Goal: Communication & Community: Answer question/provide support

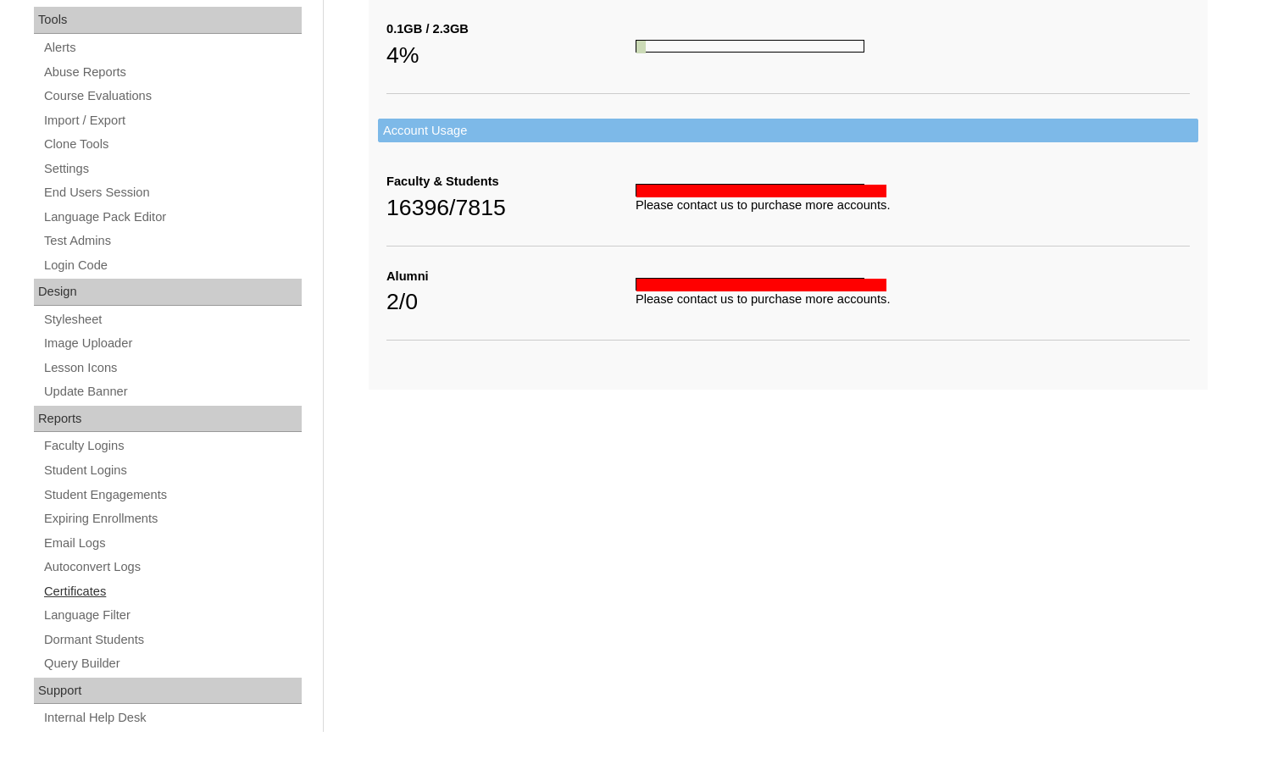
scroll to position [610, 0]
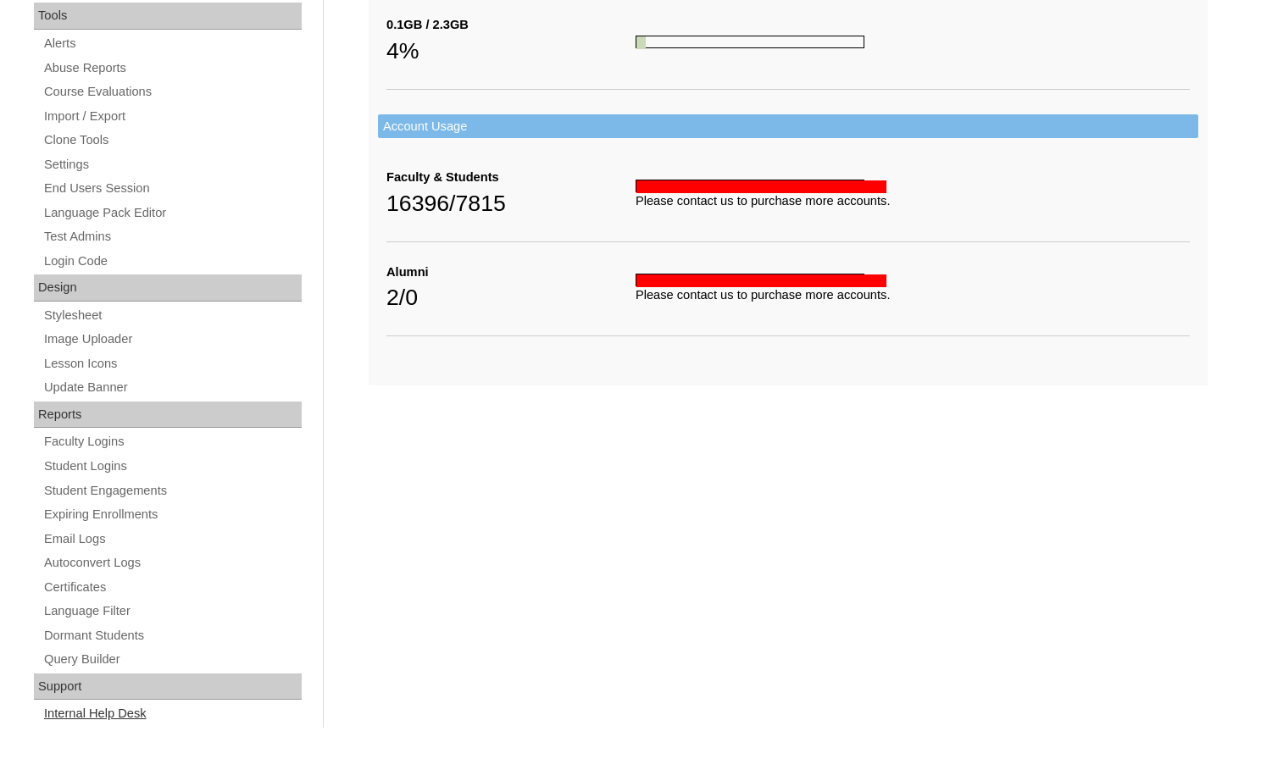
click at [129, 720] on link "Internal Help Desk" at bounding box center [171, 713] width 259 height 21
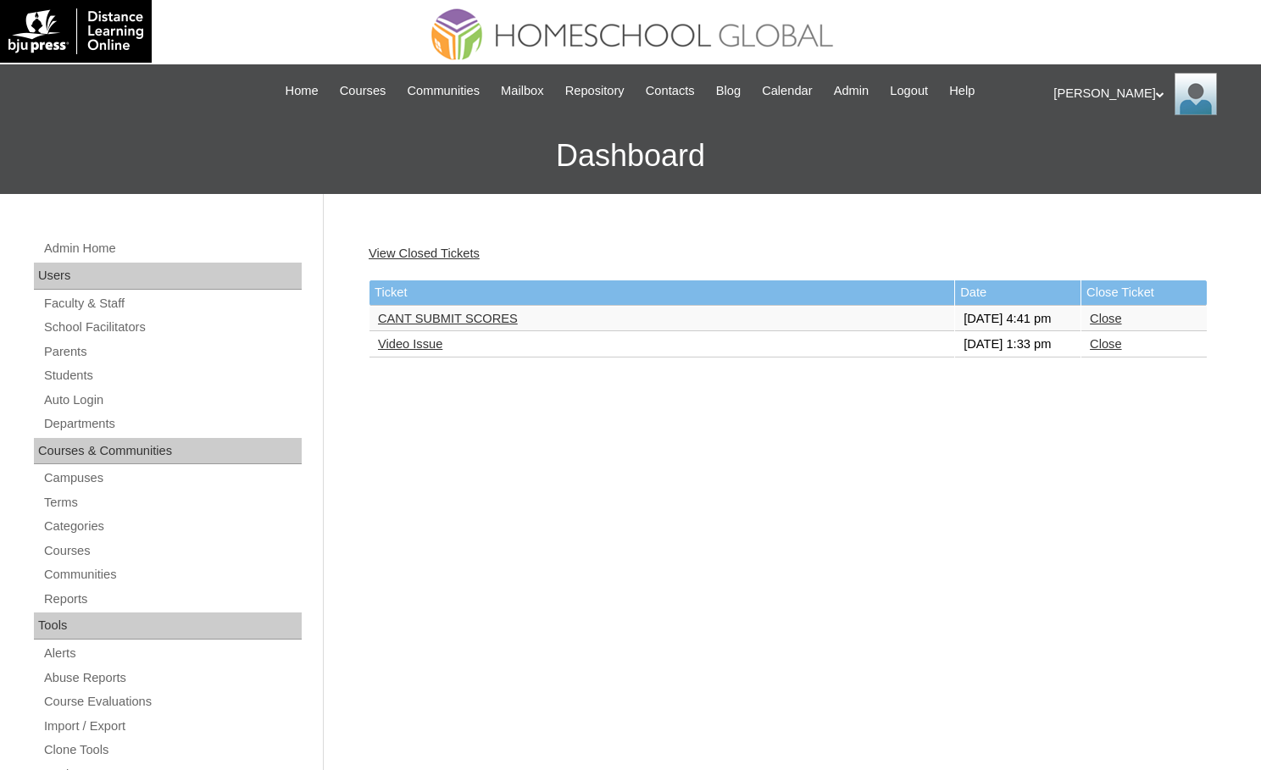
click at [426, 325] on link "CANT SUBMIT SCORES" at bounding box center [448, 319] width 140 height 14
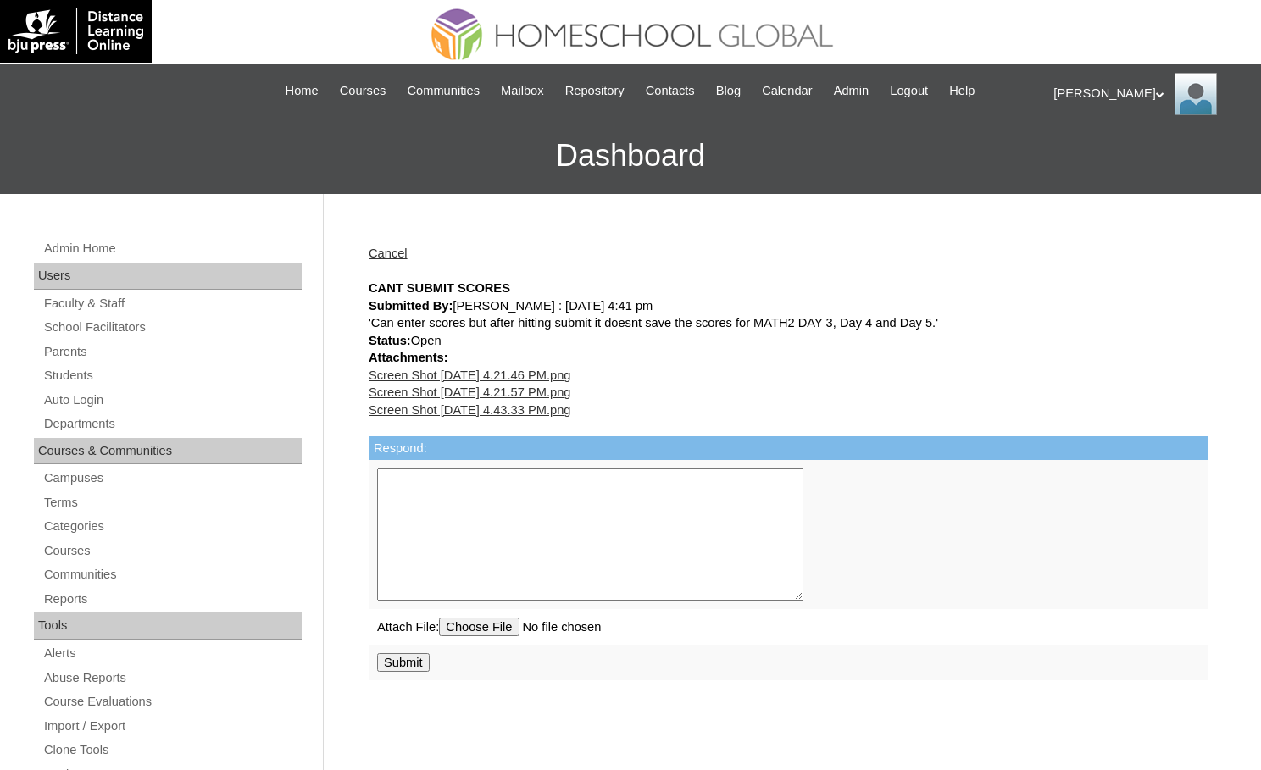
click at [429, 378] on link "Screen Shot 2025-08-23 at 4.21.46 PM.png" at bounding box center [470, 376] width 202 height 14
click at [838, 330] on div "'Can enter scores but after hitting submit it doesnt save the scores for MATH2 …" at bounding box center [788, 323] width 839 height 18
click at [79, 373] on link "Students" at bounding box center [171, 375] width 259 height 21
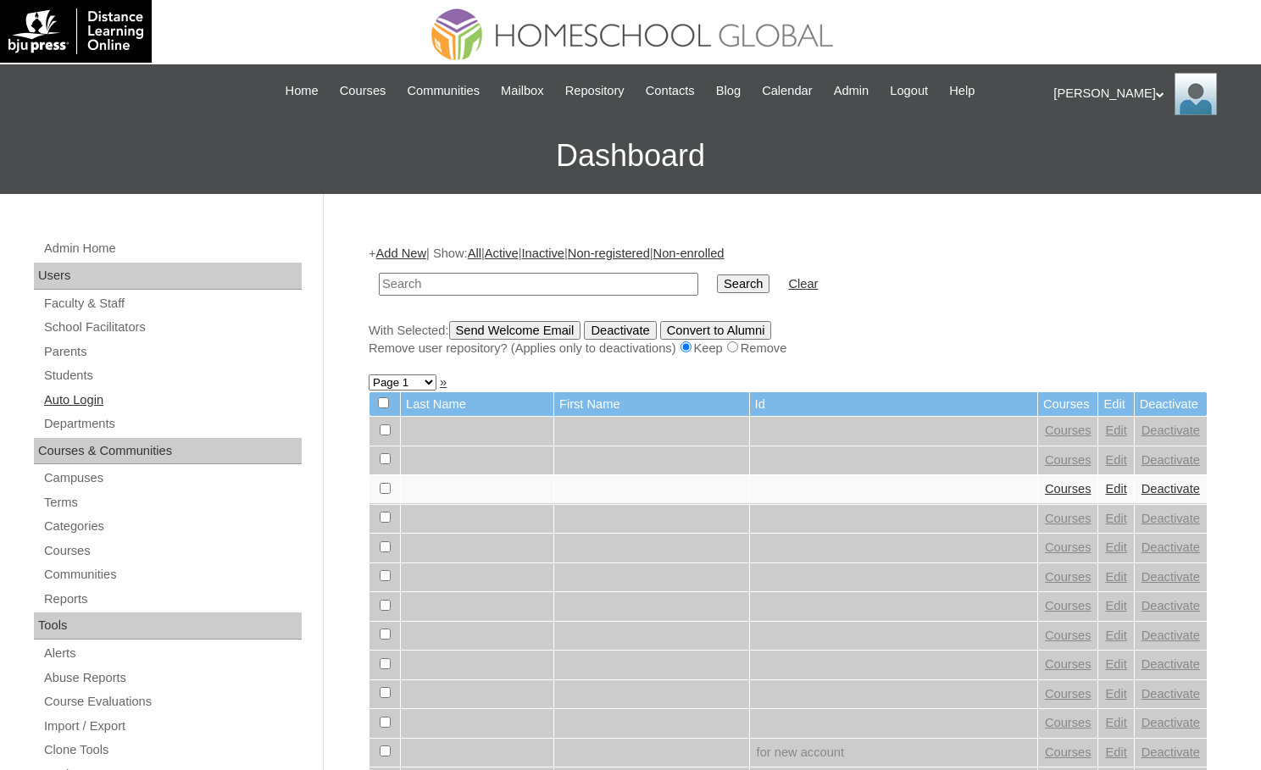
click at [97, 397] on link "Auto Login" at bounding box center [171, 400] width 259 height 21
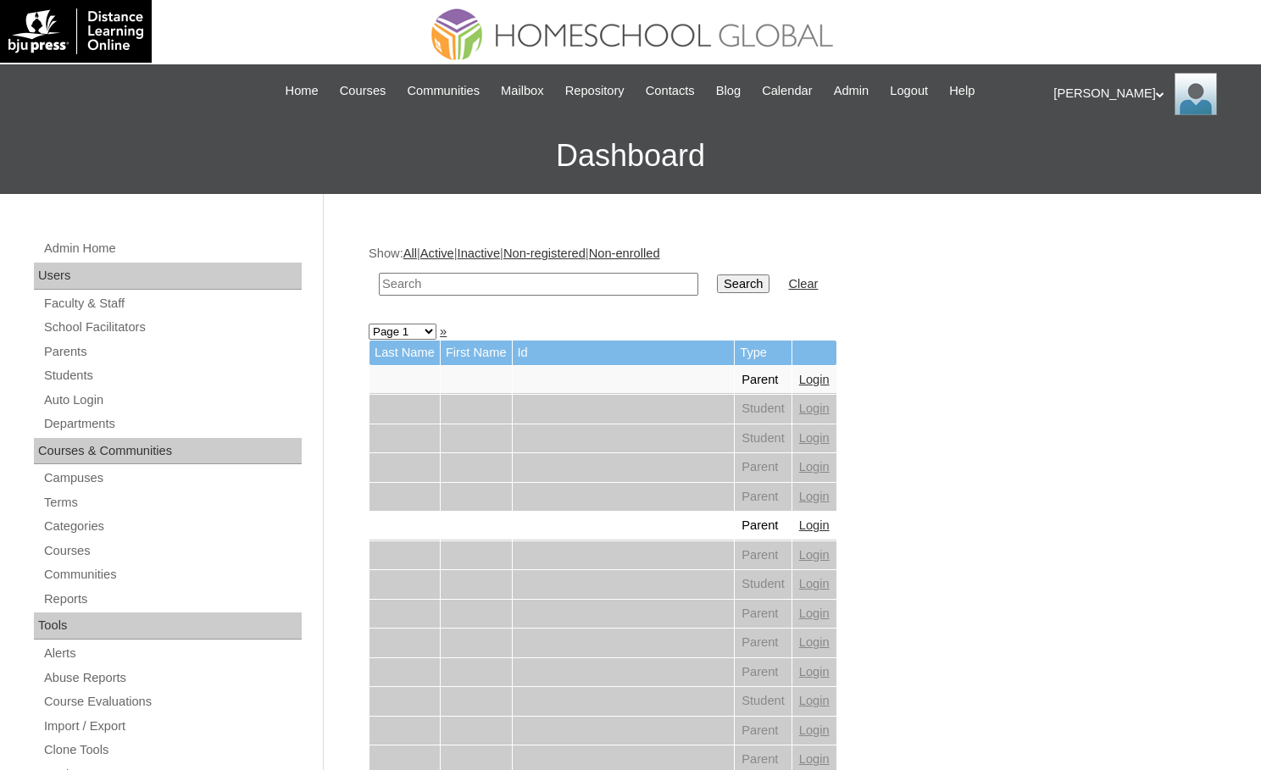
click at [513, 278] on input "text" at bounding box center [538, 284] width 319 height 23
type input "mojica"
click at [717, 275] on input "Search" at bounding box center [743, 284] width 53 height 19
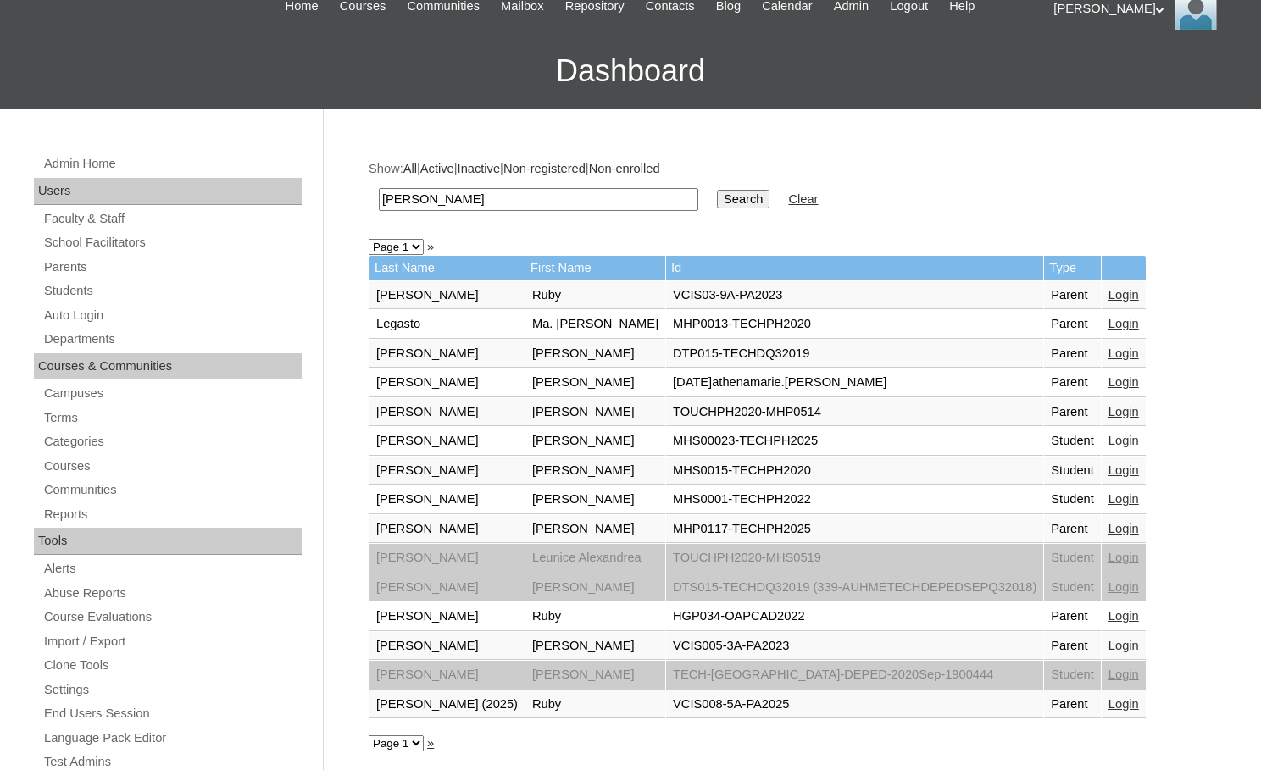
scroll to position [169, 0]
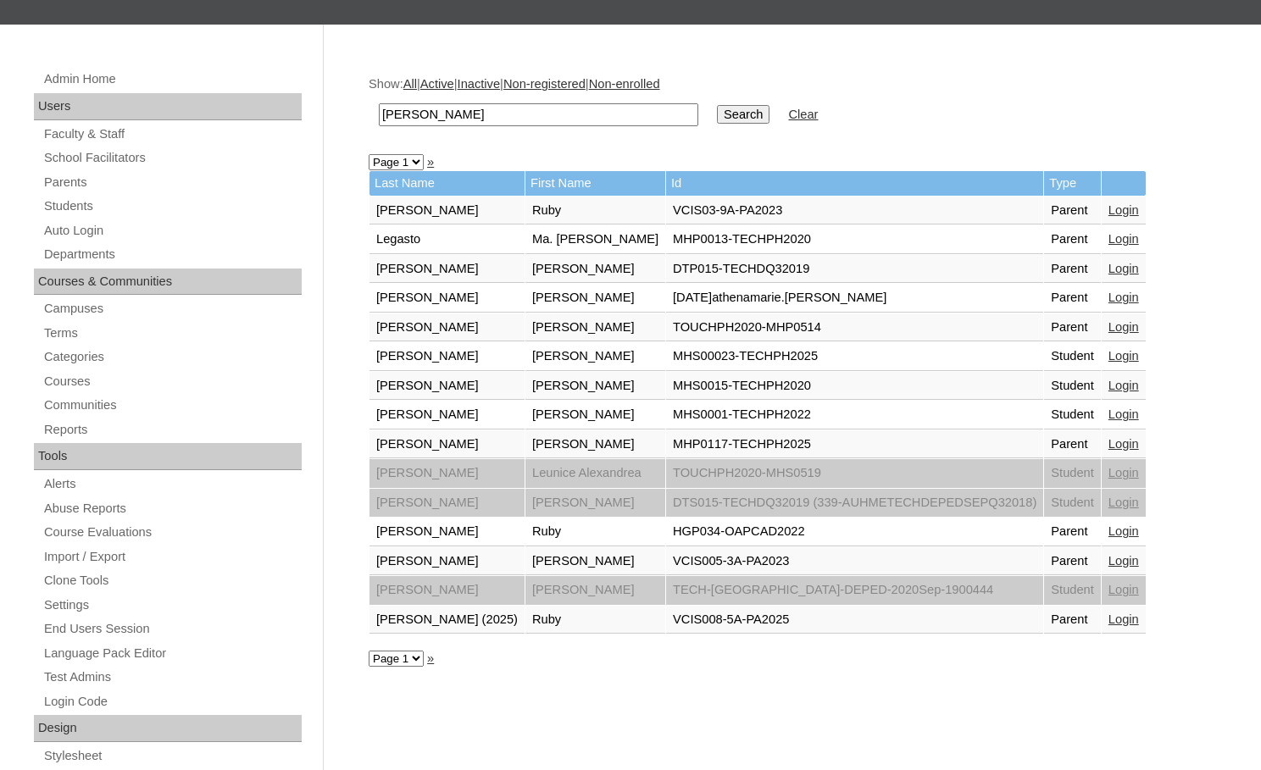
click at [1108, 437] on link "Login" at bounding box center [1123, 444] width 31 height 14
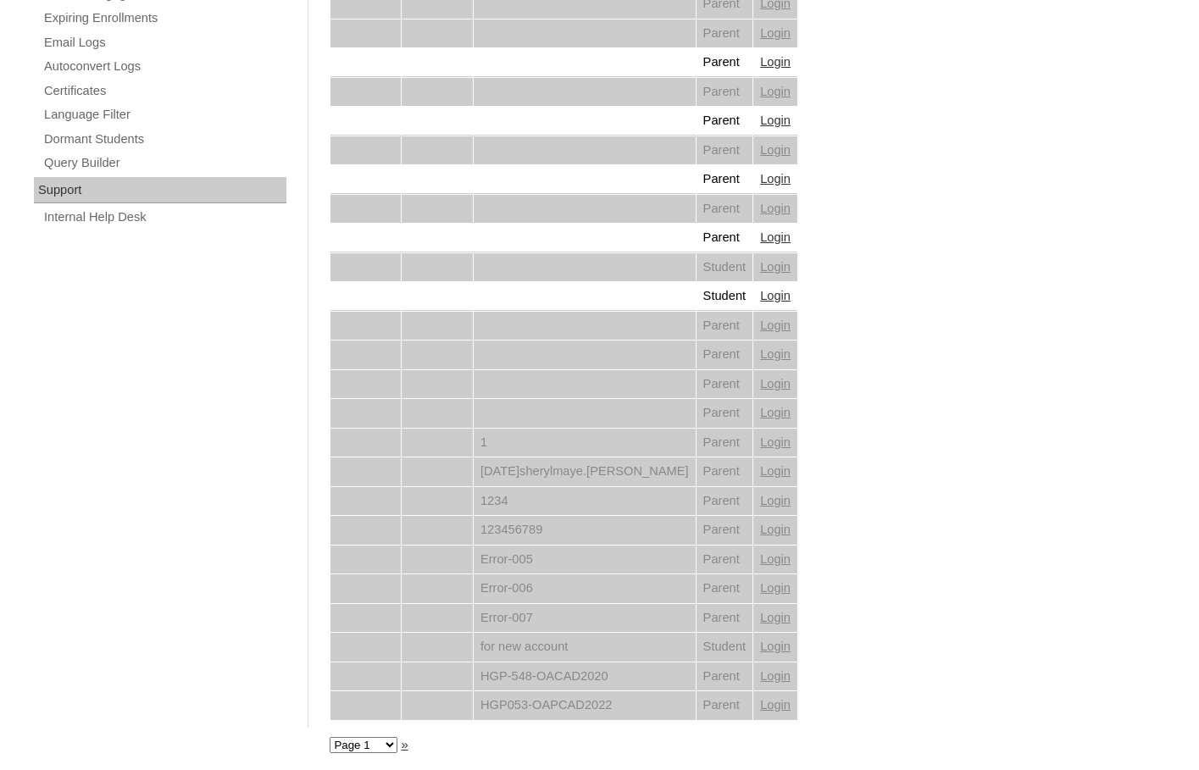
scroll to position [1108, 0]
click at [122, 214] on link "Internal Help Desk" at bounding box center [164, 216] width 244 height 21
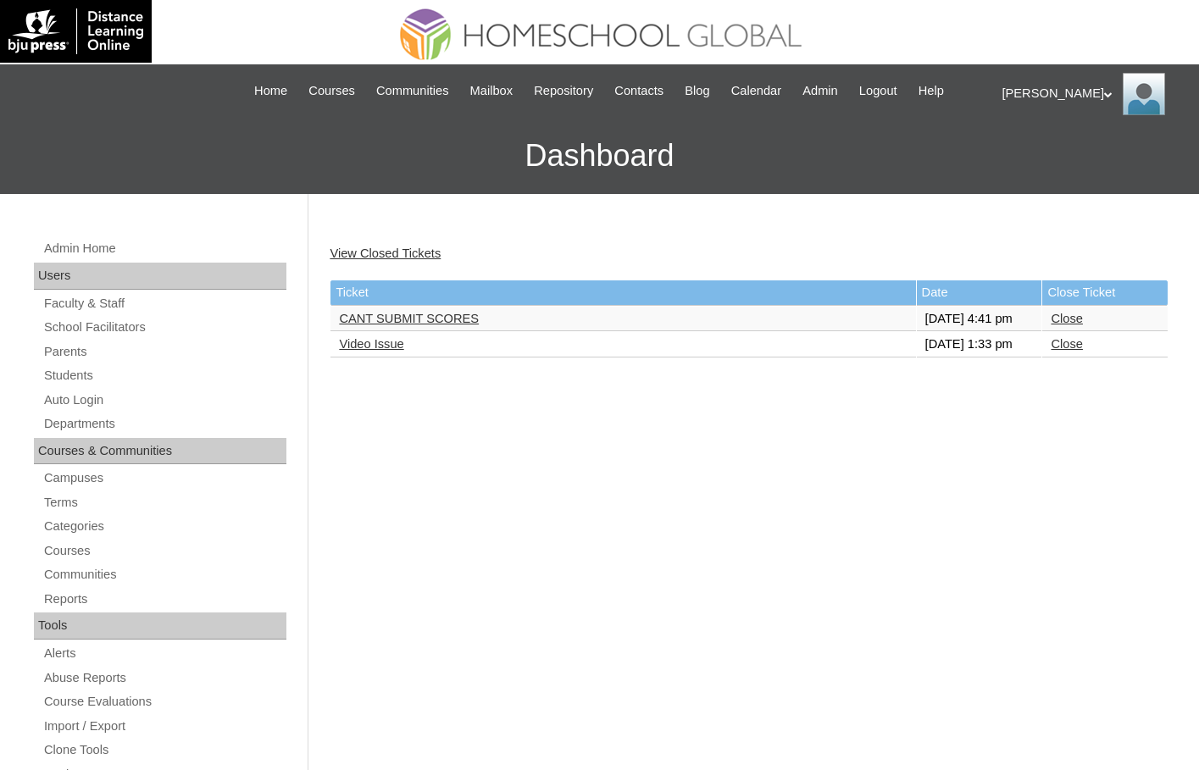
click at [398, 322] on link "CANT SUBMIT SCORES" at bounding box center [409, 319] width 140 height 14
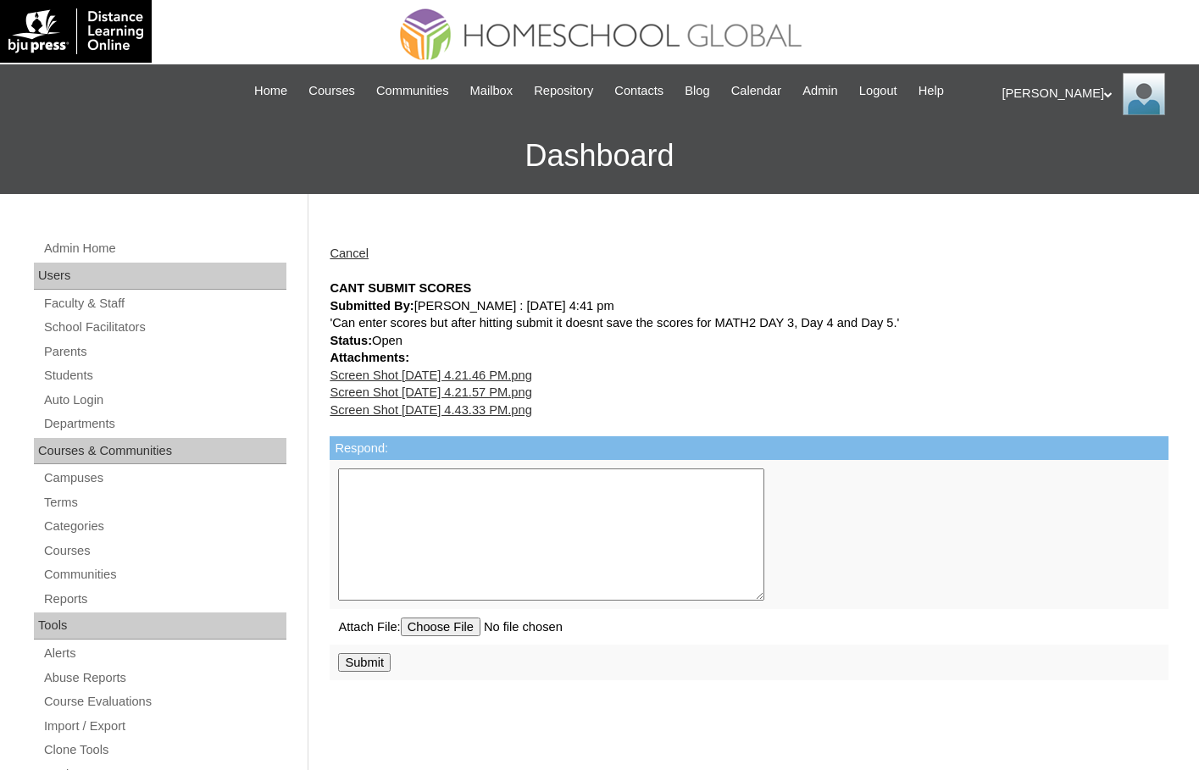
click at [527, 395] on link "Screen Shot 2025-08-23 at 4.21.57 PM.png" at bounding box center [431, 393] width 202 height 14
click at [443, 631] on input "file" at bounding box center [519, 627] width 236 height 19
type input "C:\fakepath\Math 2 Gradebook Screenshot.png"
click at [461, 545] on textarea "Respond:" at bounding box center [551, 535] width 426 height 132
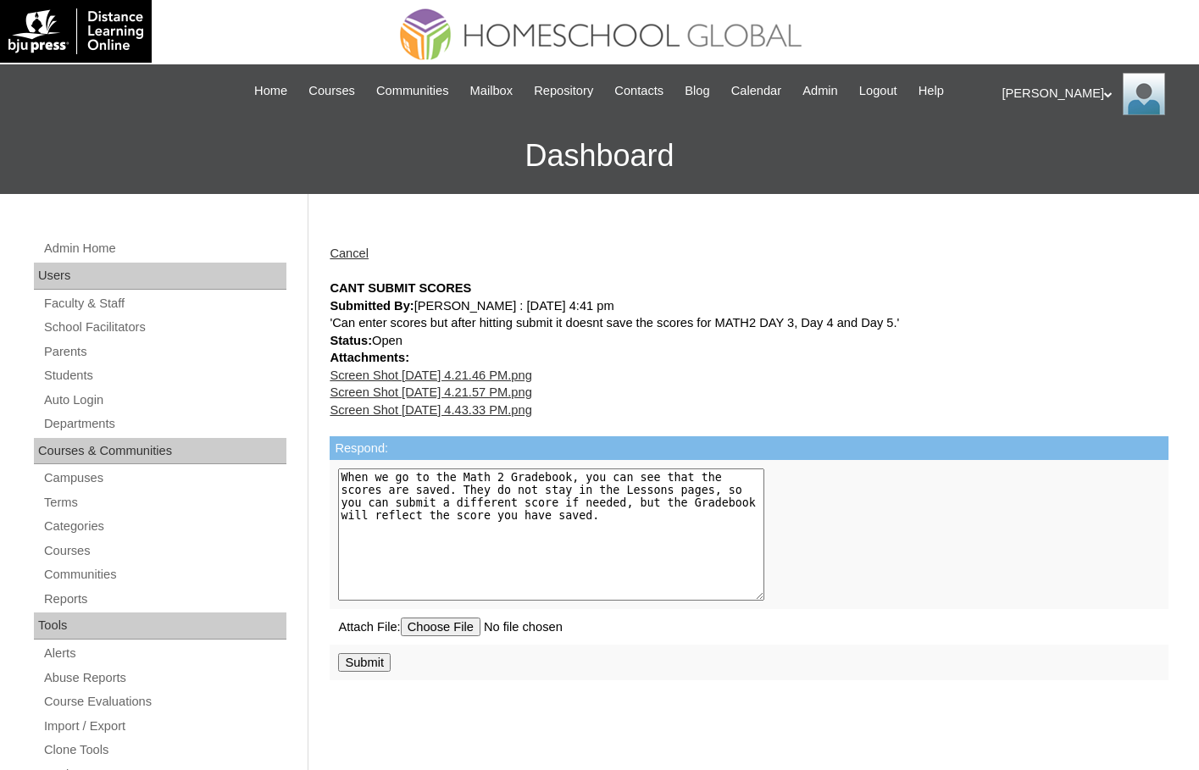
type textarea "When we go to the Math 2 Gradebook, you can see that the scores are saved. They…"
drag, startPoint x: 593, startPoint y: 521, endPoint x: 266, endPoint y: 461, distance: 332.6
click at [266, 461] on div "Admin Home Users Faculty & Staff School Facilitators Parents Students Auto Logi…" at bounding box center [599, 778] width 1199 height 1169
click at [375, 664] on input "Submit" at bounding box center [364, 662] width 53 height 19
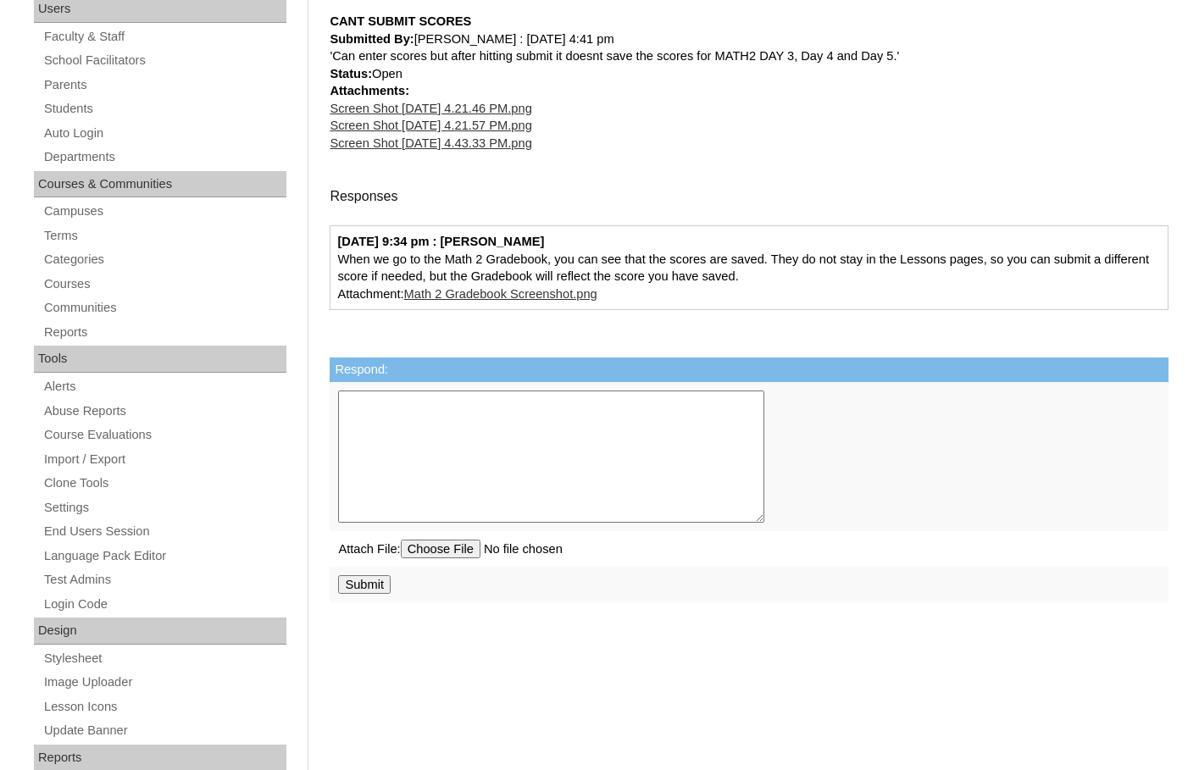
scroll to position [610, 0]
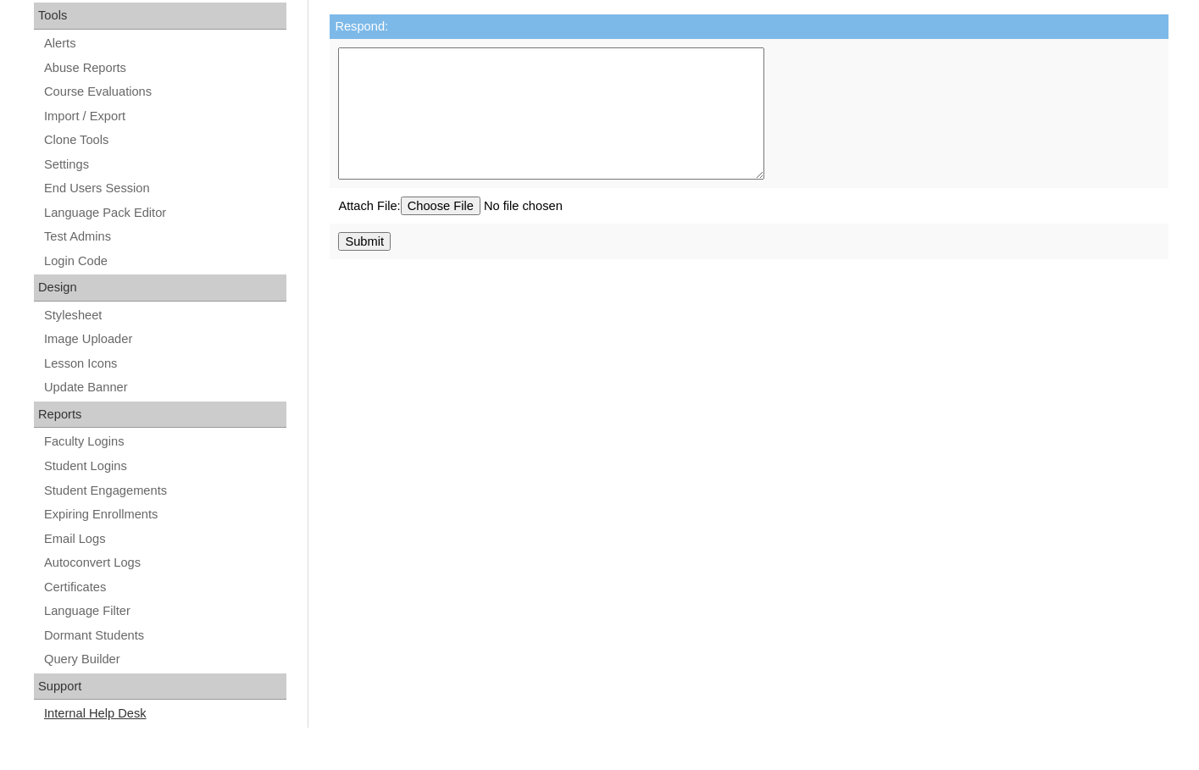
click at [121, 714] on link "Internal Help Desk" at bounding box center [164, 713] width 244 height 21
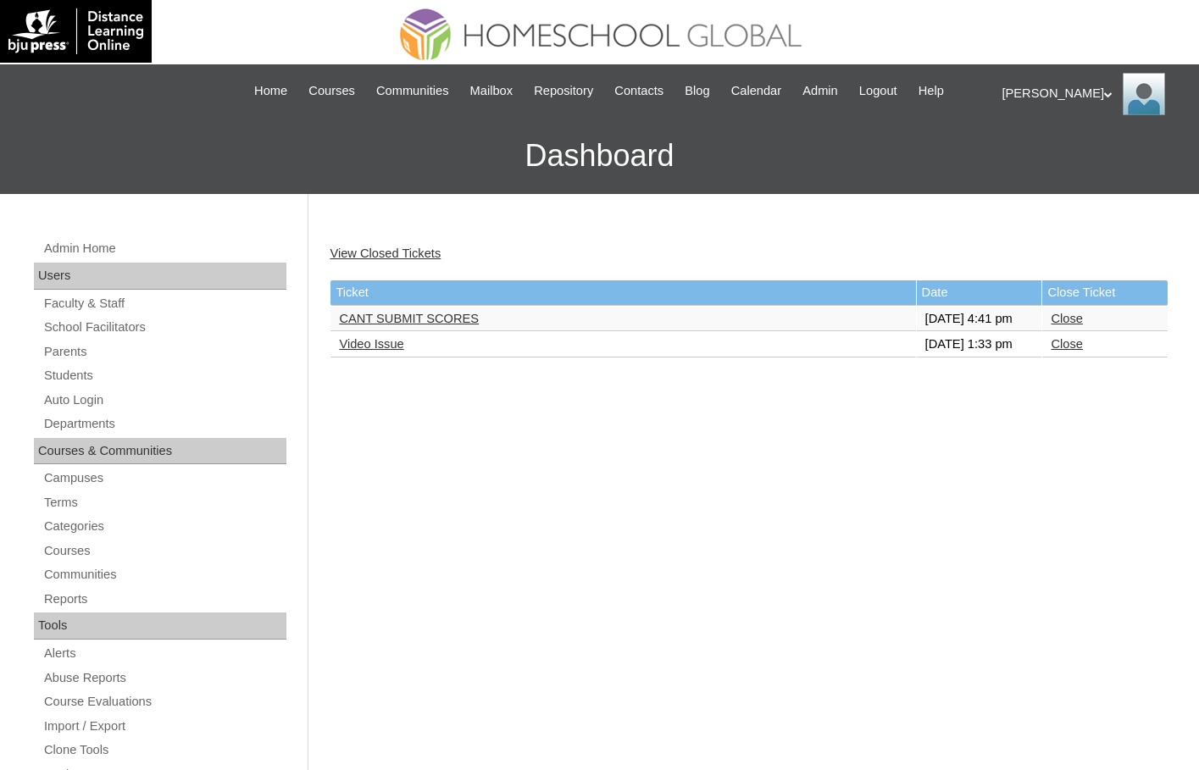
click at [1060, 325] on link "Close" at bounding box center [1066, 319] width 31 height 14
click at [1039, 95] on div "[PERSON_NAME] My Profile My Settings Logout" at bounding box center [1092, 94] width 180 height 42
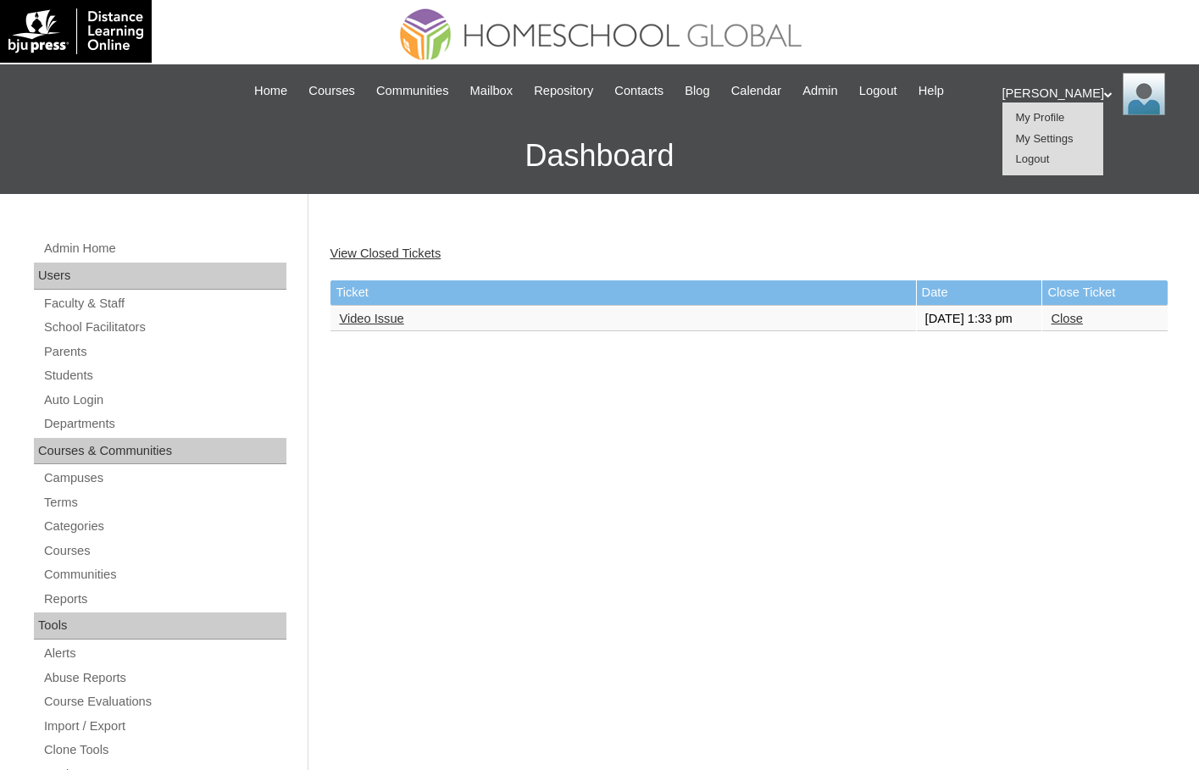
click at [1046, 159] on span "Logout" at bounding box center [1033, 159] width 34 height 13
